Goal: Find specific page/section: Find specific page/section

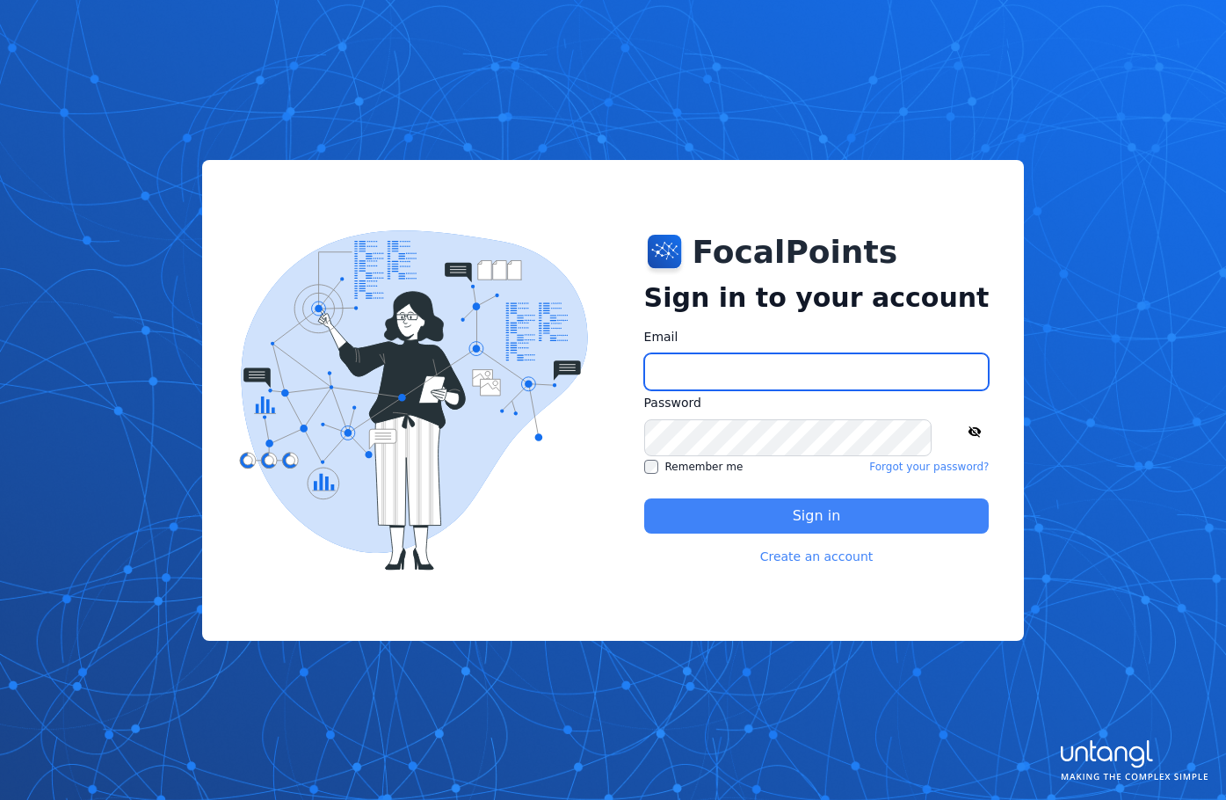
type input "**********"
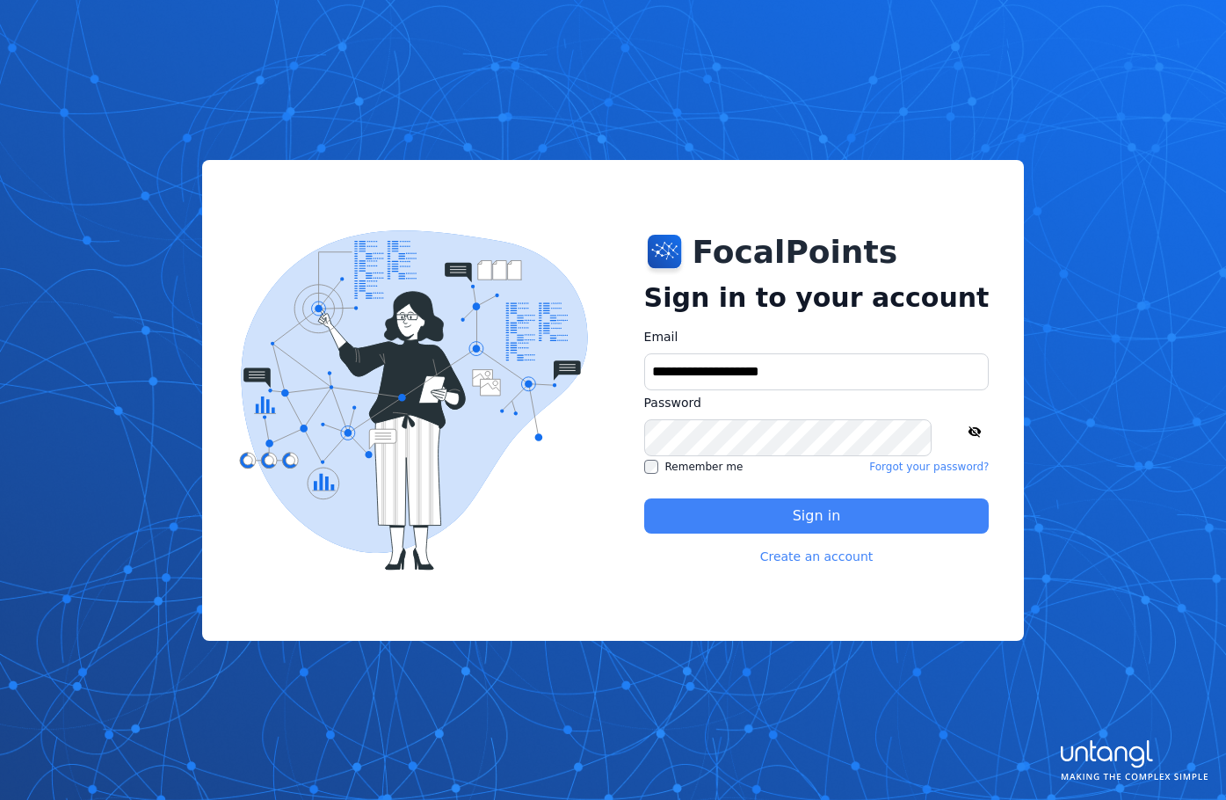
click at [858, 498] on button "Sign in" at bounding box center [816, 515] width 345 height 35
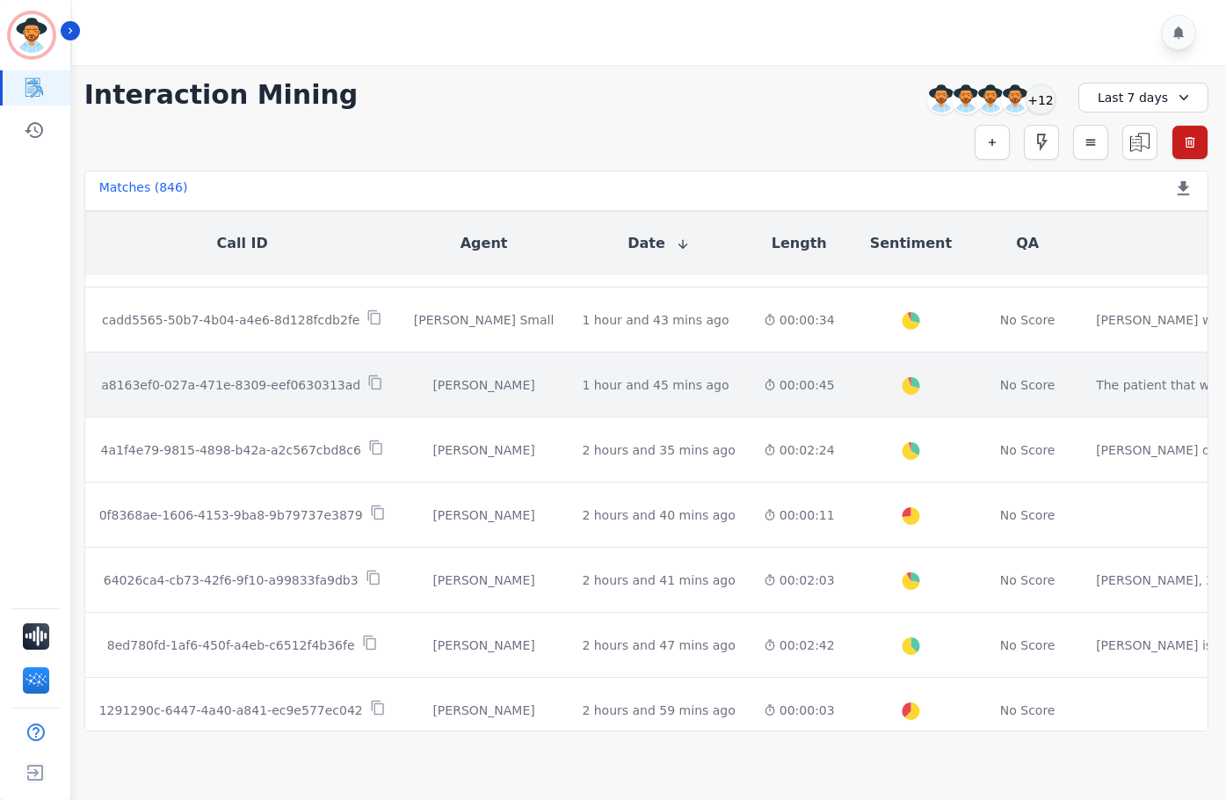
scroll to position [925, 0]
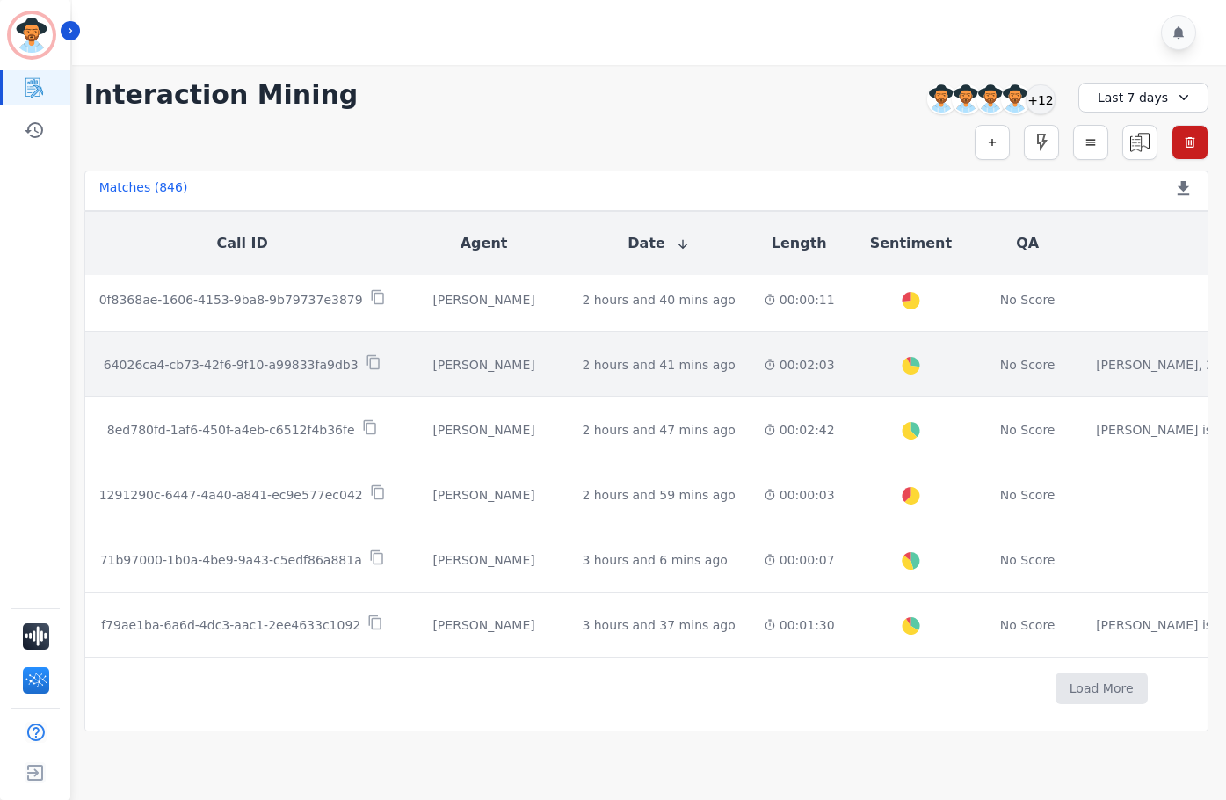
click at [1071, 358] on tbody "1b1984cb-916f-4e9c-8368-86c29e43e2b6 [PERSON_NAME] 17 minutes ago Start at: [DA…" at bounding box center [1101, 38] width 2032 height 1362
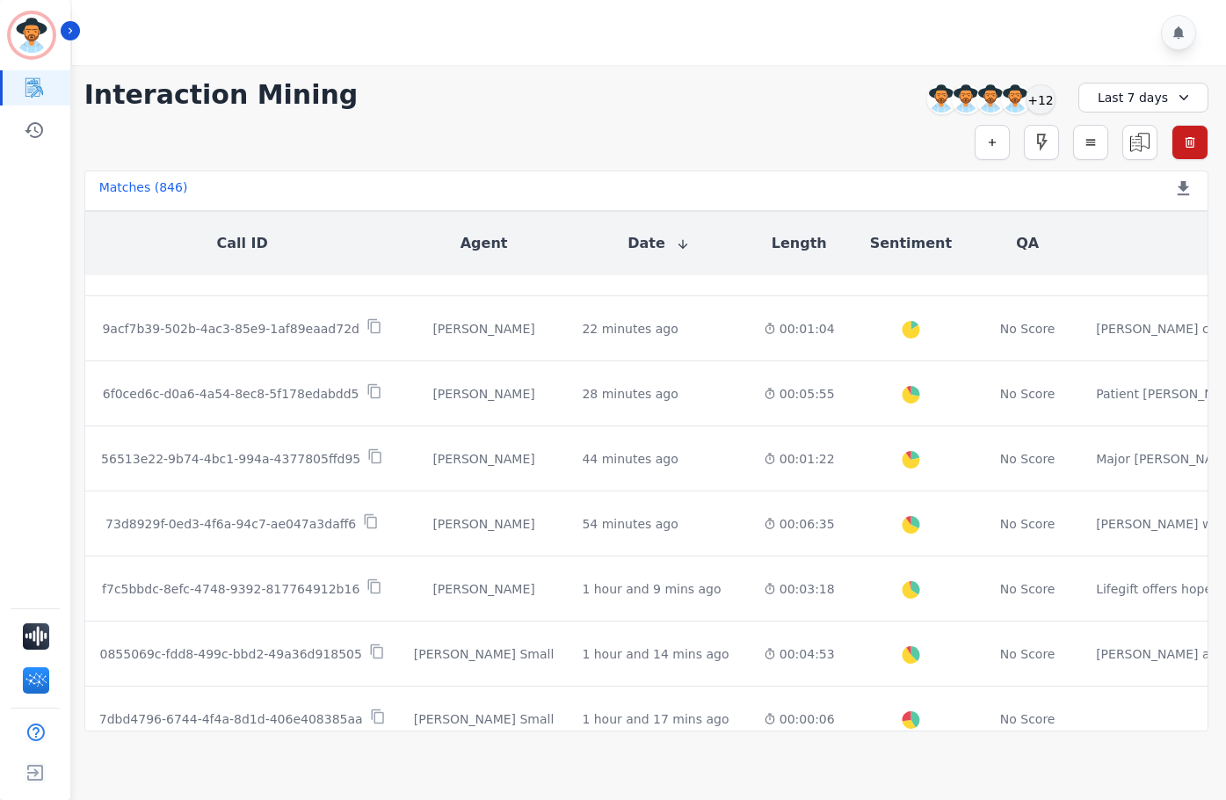
scroll to position [0, 0]
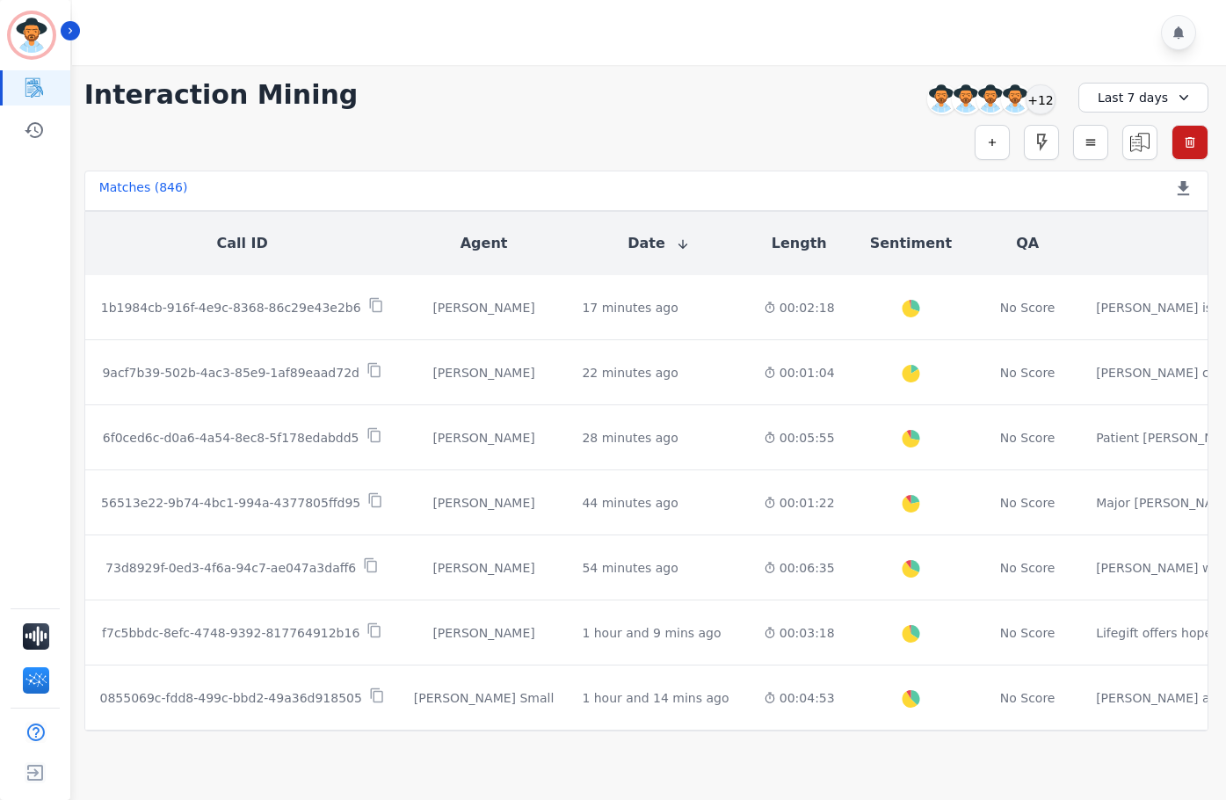
click at [303, 182] on div "Matches ( 846 ) Export Call List" at bounding box center [646, 190] width 1124 height 40
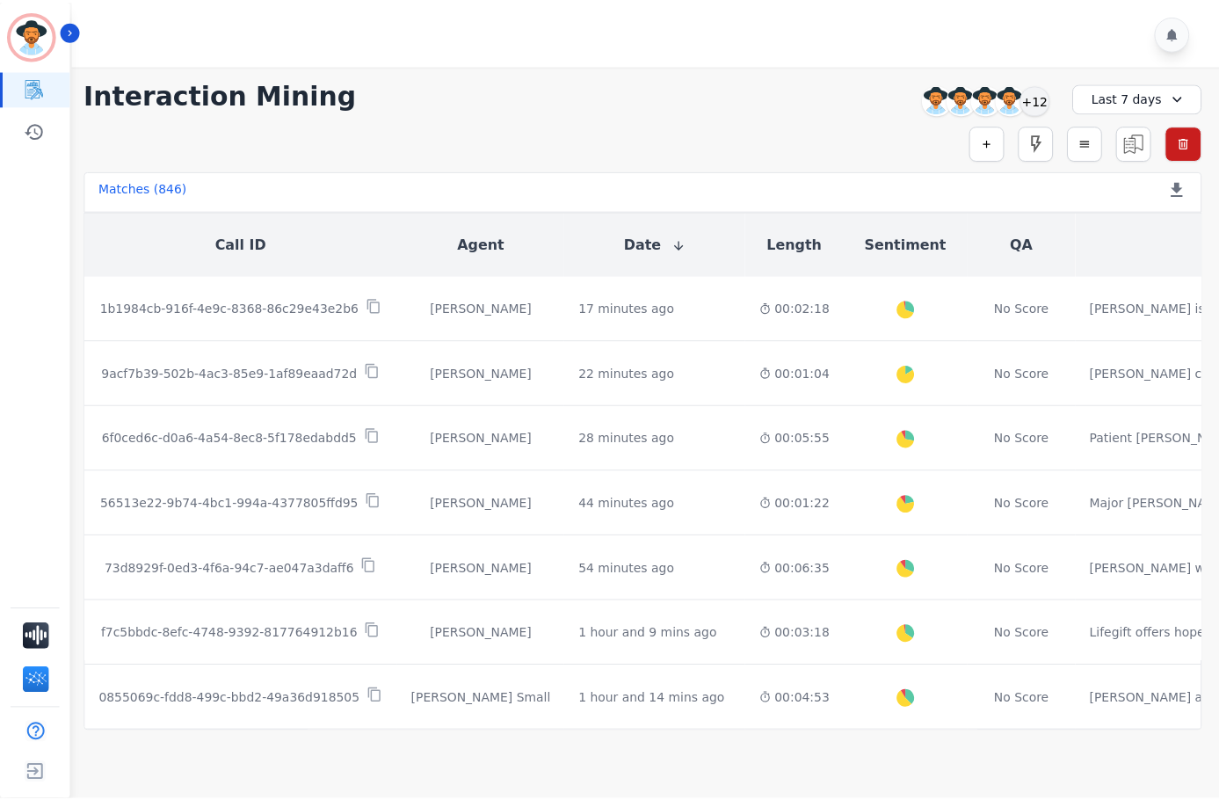
scroll to position [684, 0]
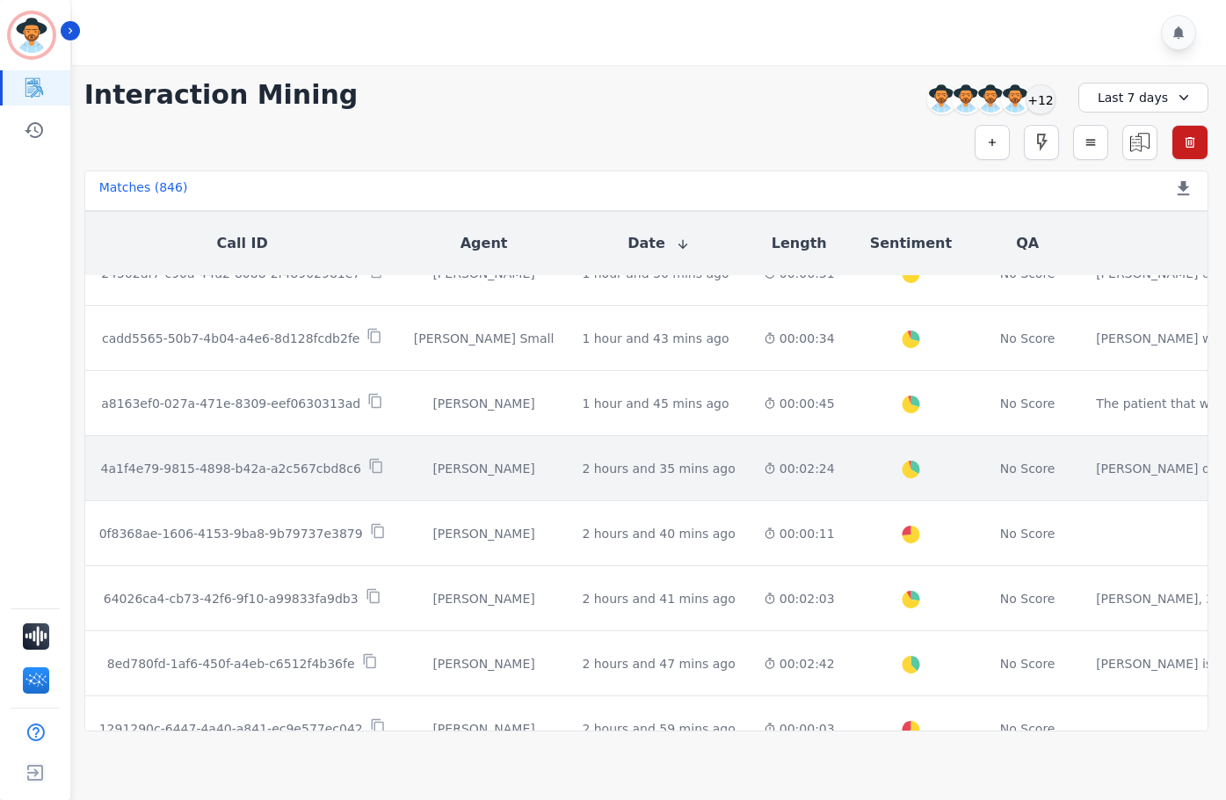
click at [619, 452] on td "2 hours and 35 mins ago Start at: [DATE] 12:51pm" at bounding box center [658, 468] width 181 height 65
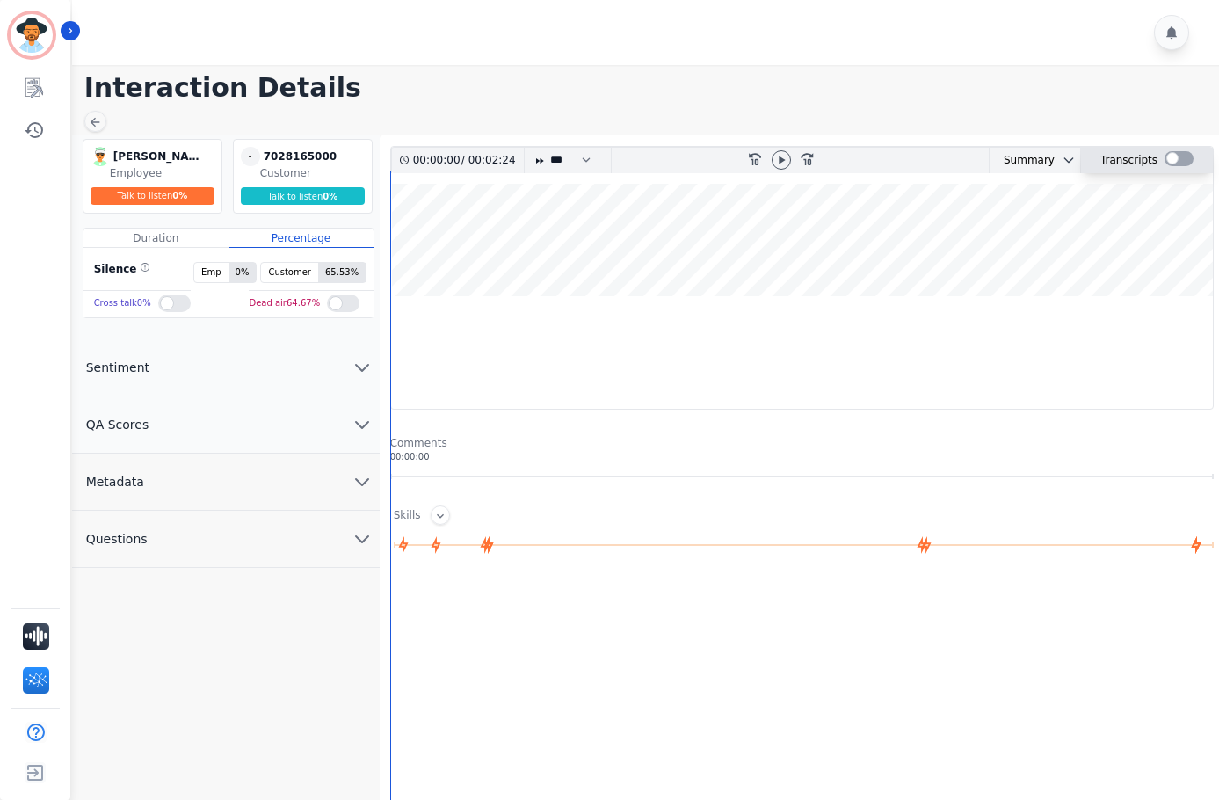
click at [1170, 162] on div at bounding box center [1178, 158] width 29 height 15
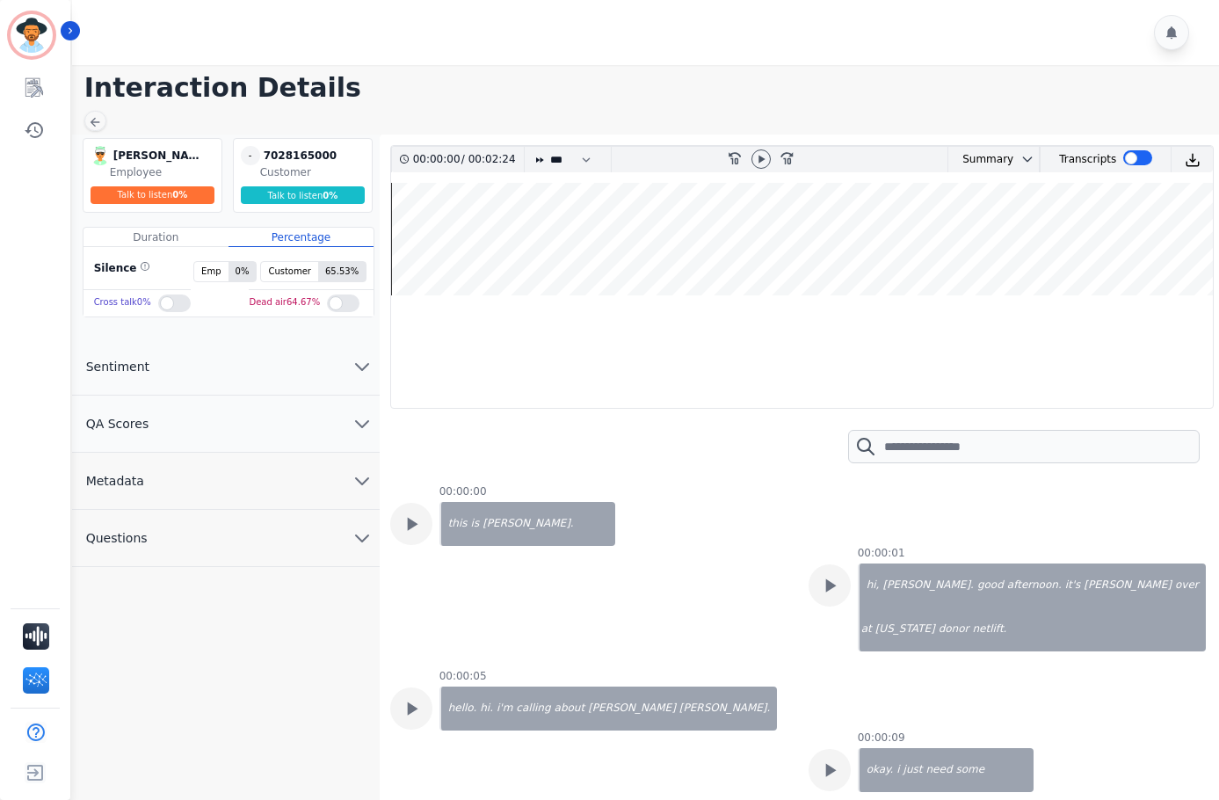
drag, startPoint x: 173, startPoint y: 39, endPoint x: 178, endPoint y: 72, distance: 33.8
click at [148, 40] on div at bounding box center [648, 32] width 1152 height 65
click at [100, 116] on icon at bounding box center [95, 122] width 14 height 14
